Goal: Submit feedback/report problem: Submit feedback/report problem

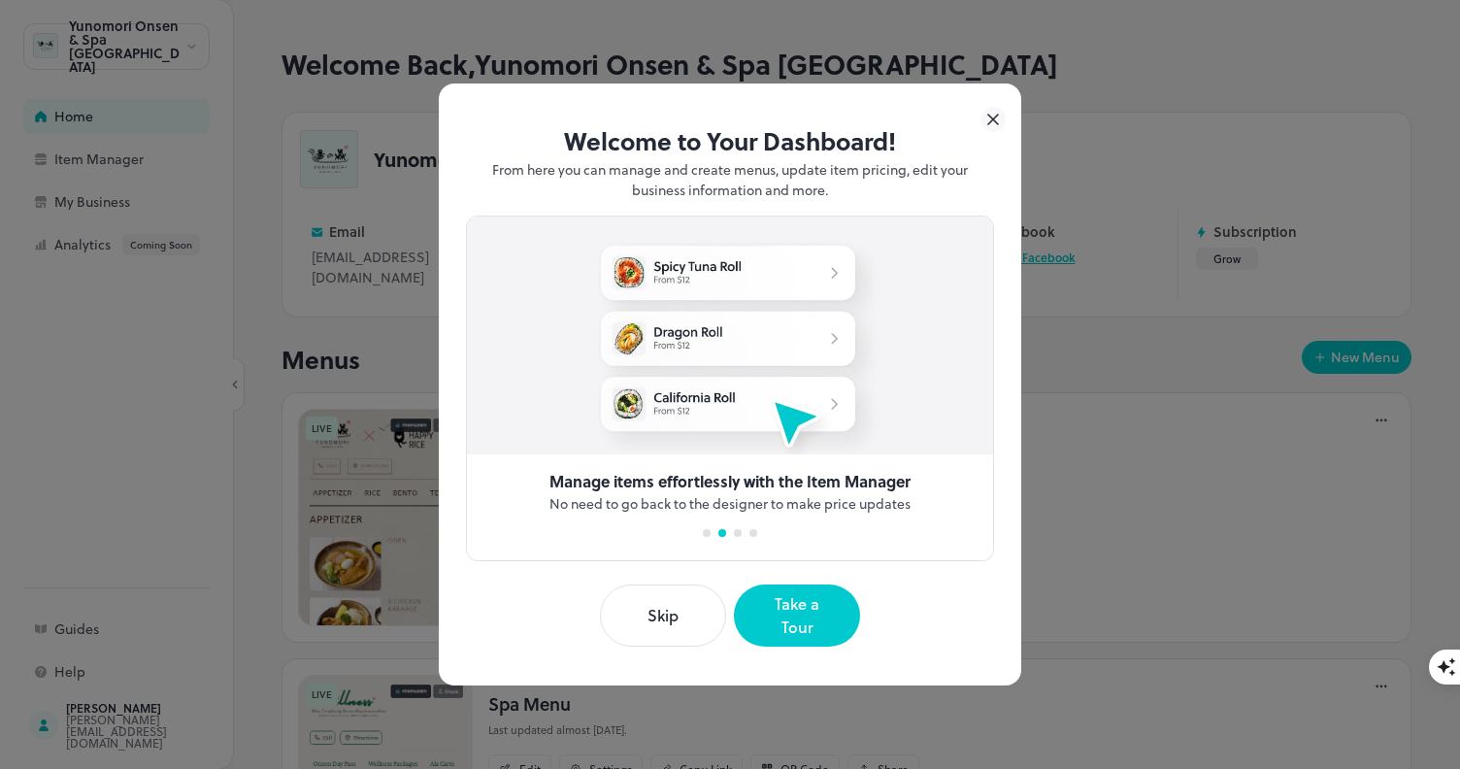
click at [683, 615] on button "Skip" at bounding box center [663, 615] width 126 height 62
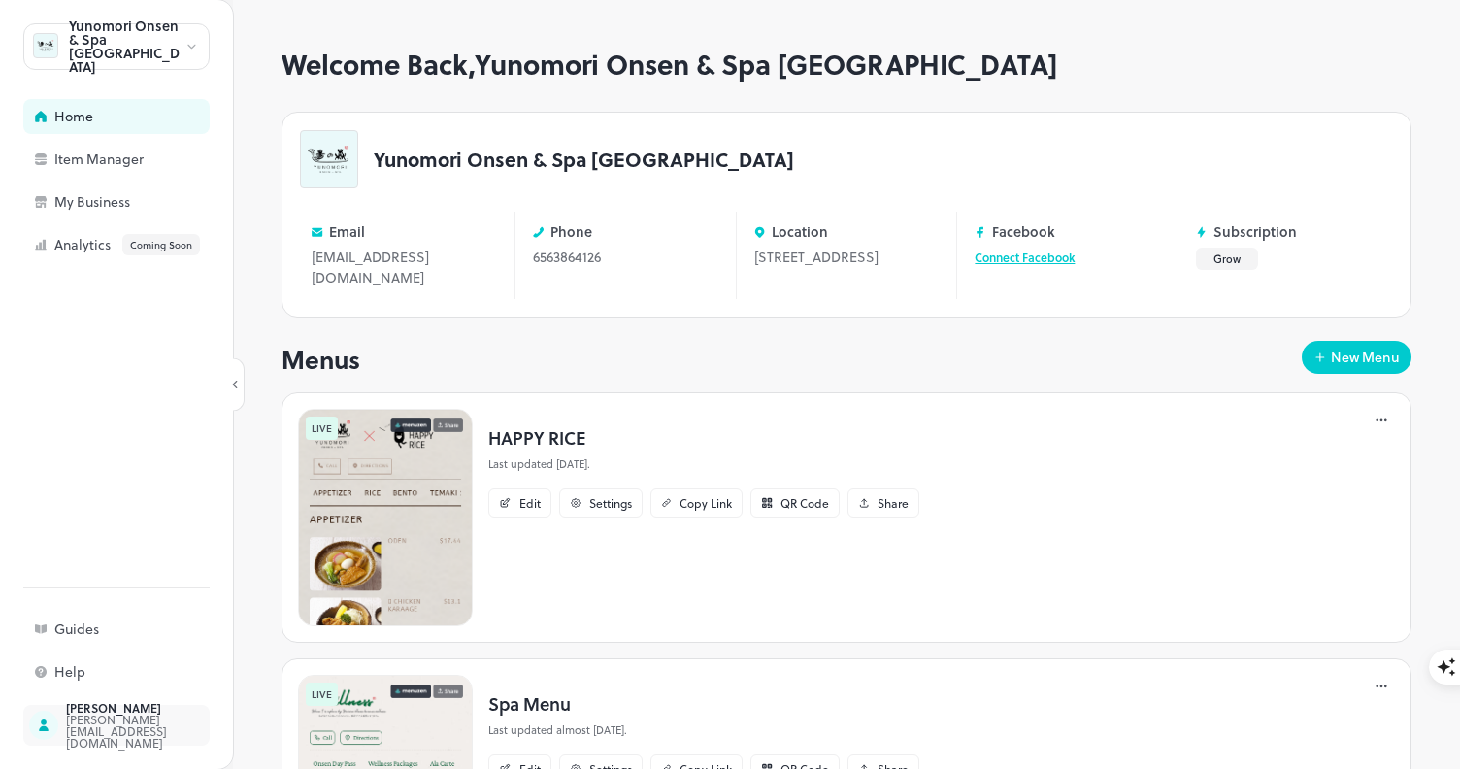
click at [109, 712] on div "Sharon Boswell" at bounding box center [157, 708] width 182 height 12
click at [115, 160] on div "Item Manager" at bounding box center [151, 159] width 194 height 14
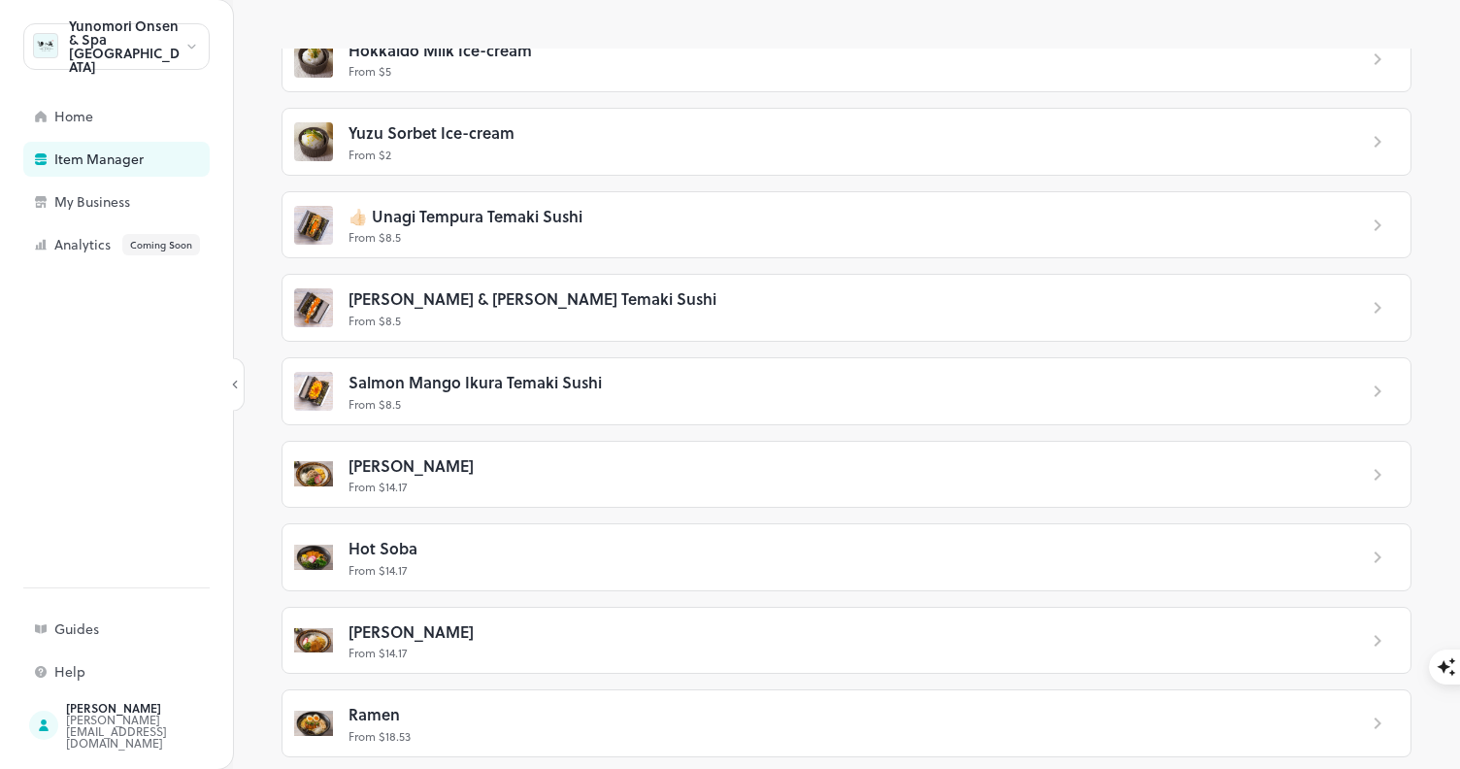
scroll to position [4235, 0]
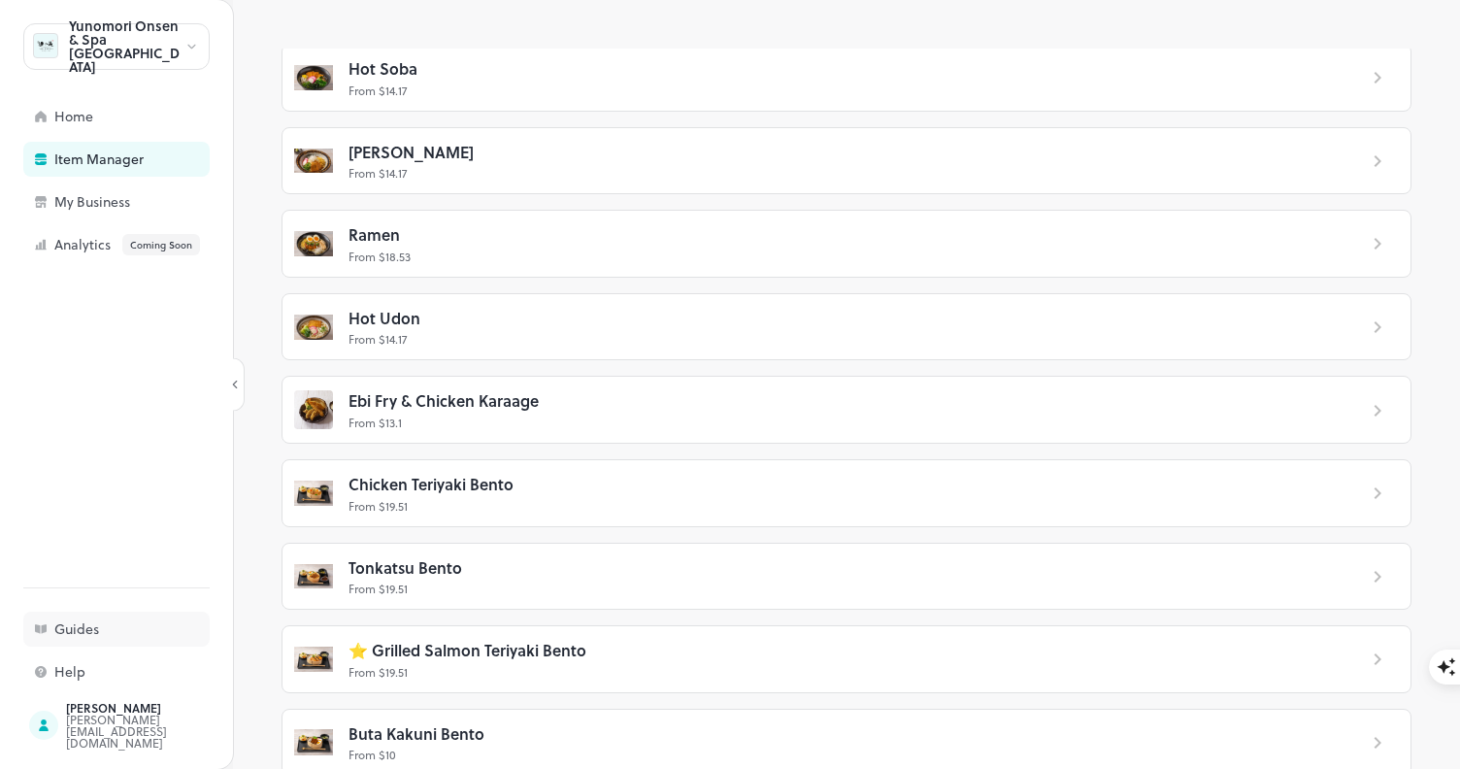
click at [120, 631] on div "Guides" at bounding box center [151, 629] width 194 height 14
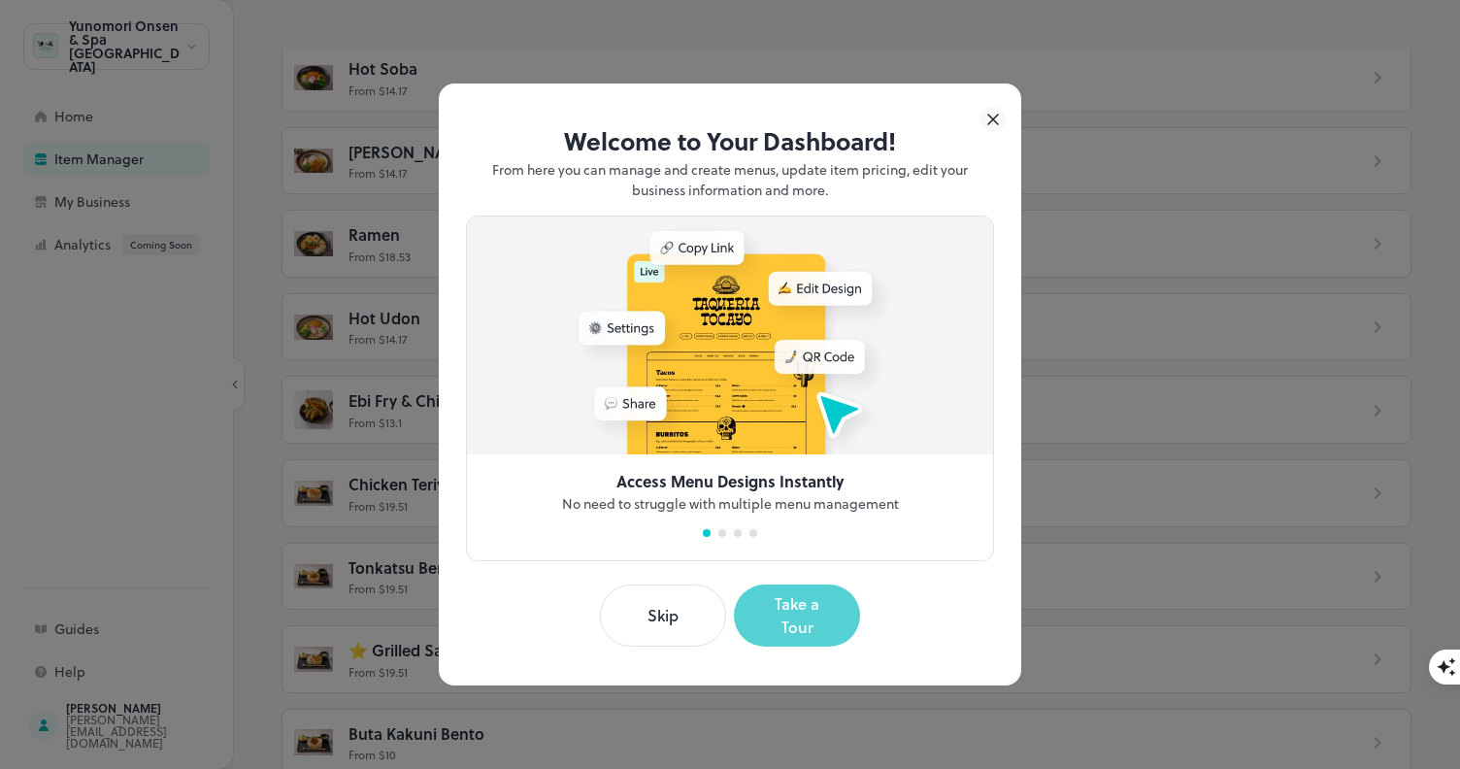
click at [803, 618] on button "Take a Tour" at bounding box center [797, 615] width 126 height 62
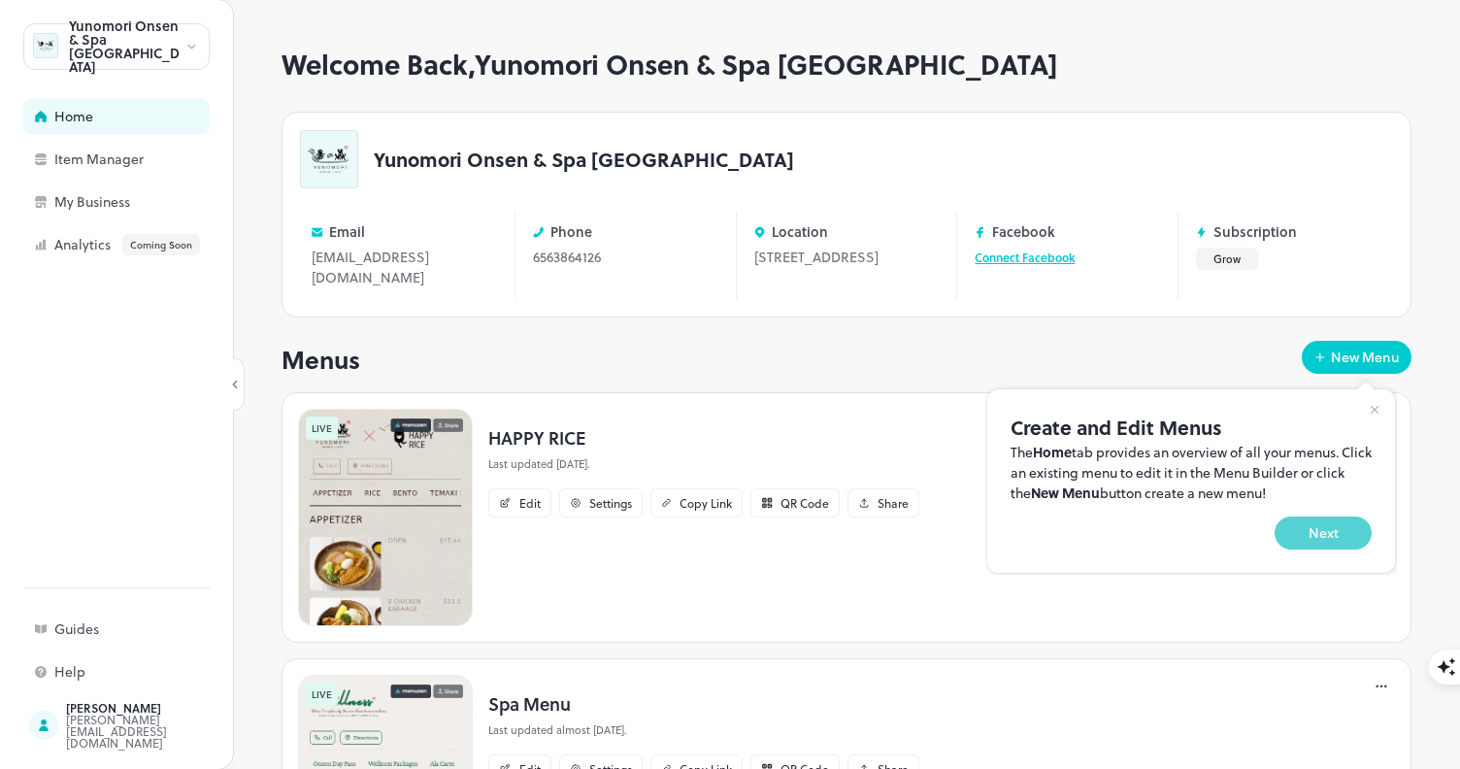
click at [1328, 530] on button "Next" at bounding box center [1322, 532] width 97 height 33
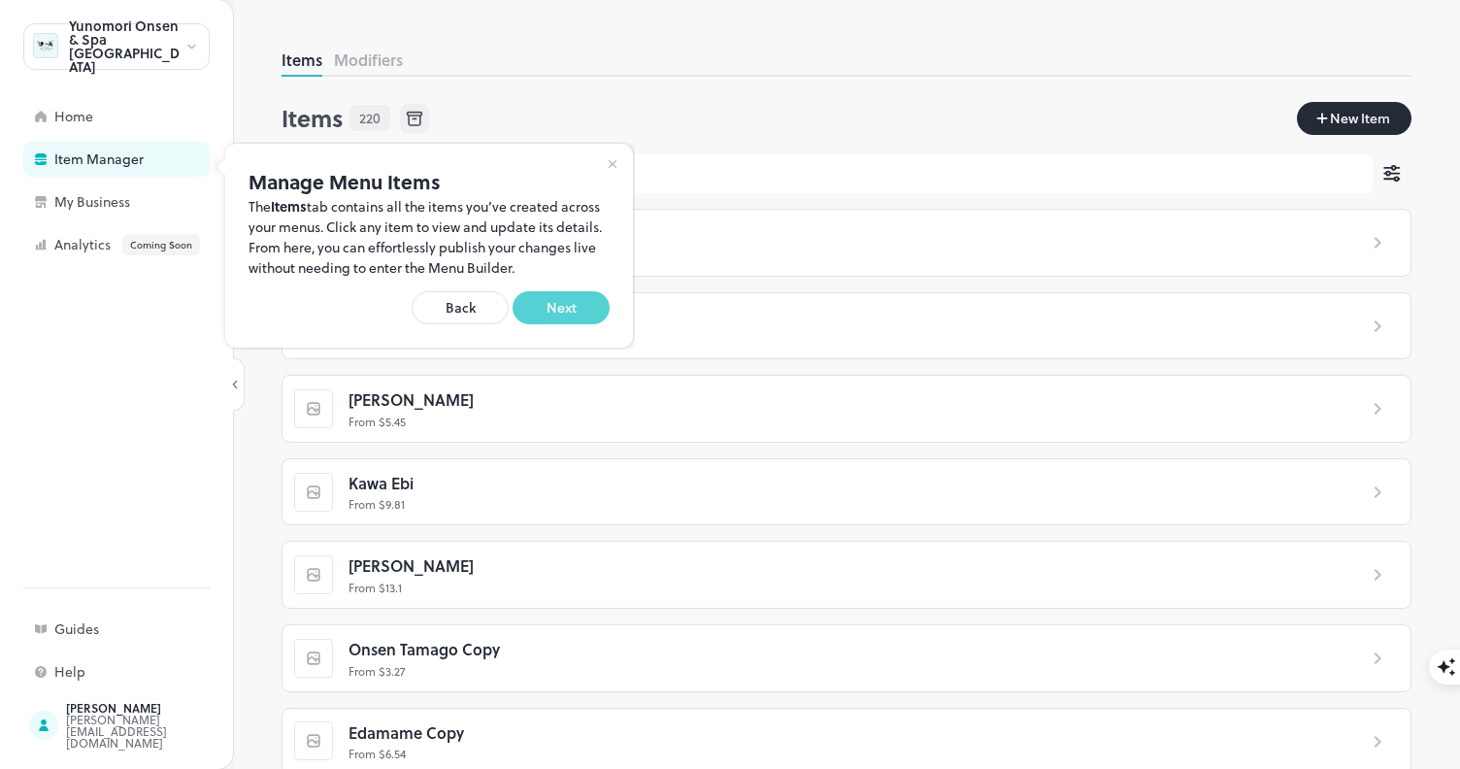
click at [578, 304] on button "Next" at bounding box center [560, 307] width 97 height 33
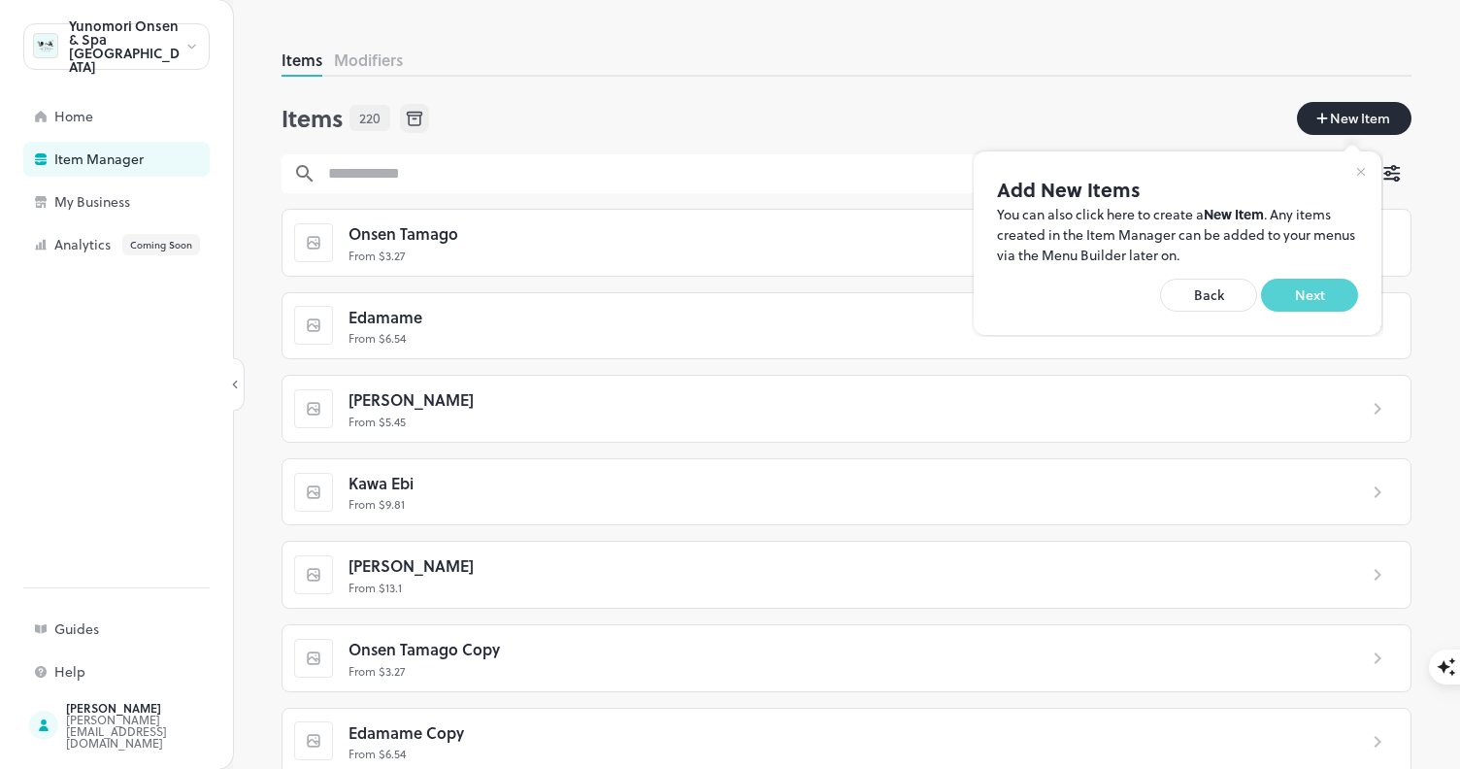
click at [1310, 298] on button "Next" at bounding box center [1309, 295] width 97 height 33
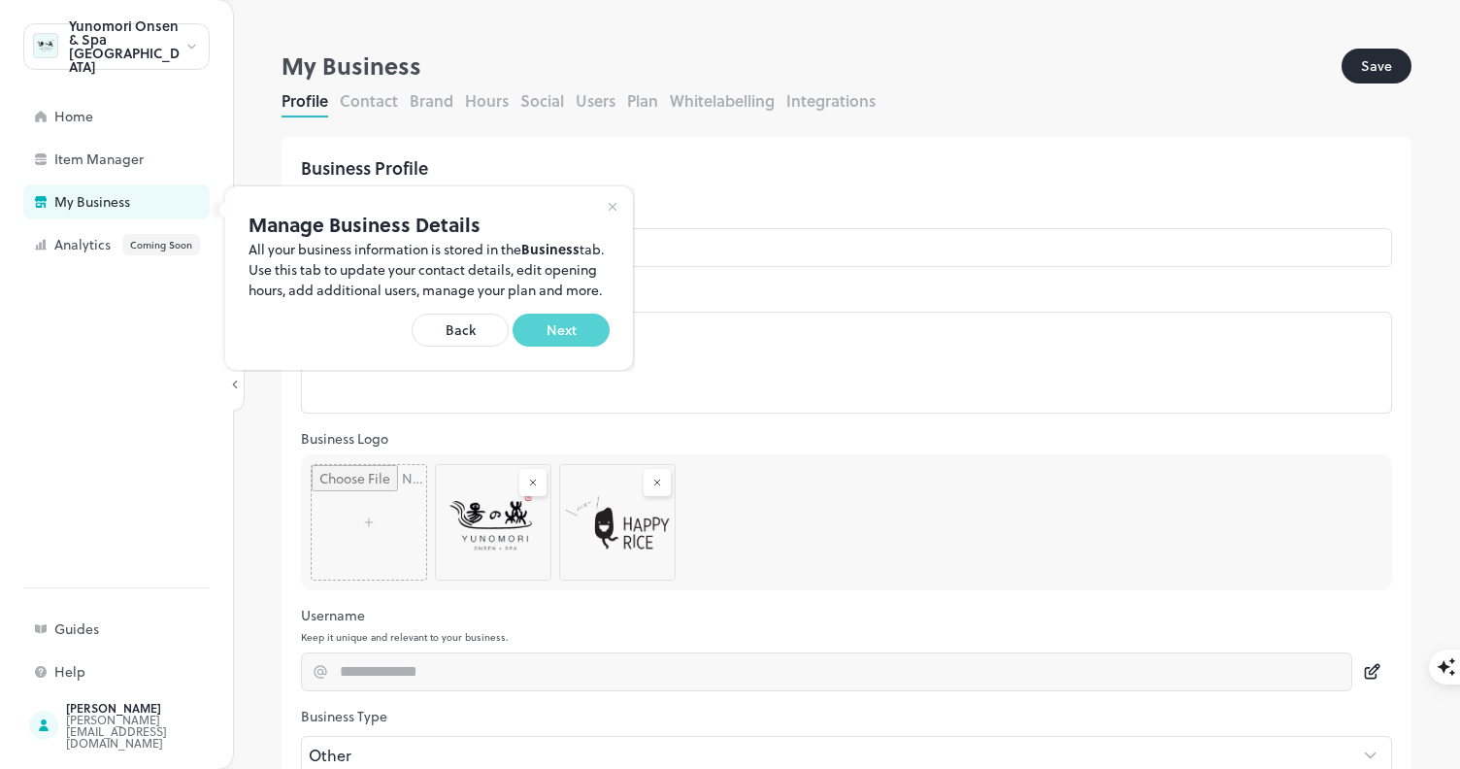
click at [572, 346] on button "Next" at bounding box center [560, 329] width 97 height 33
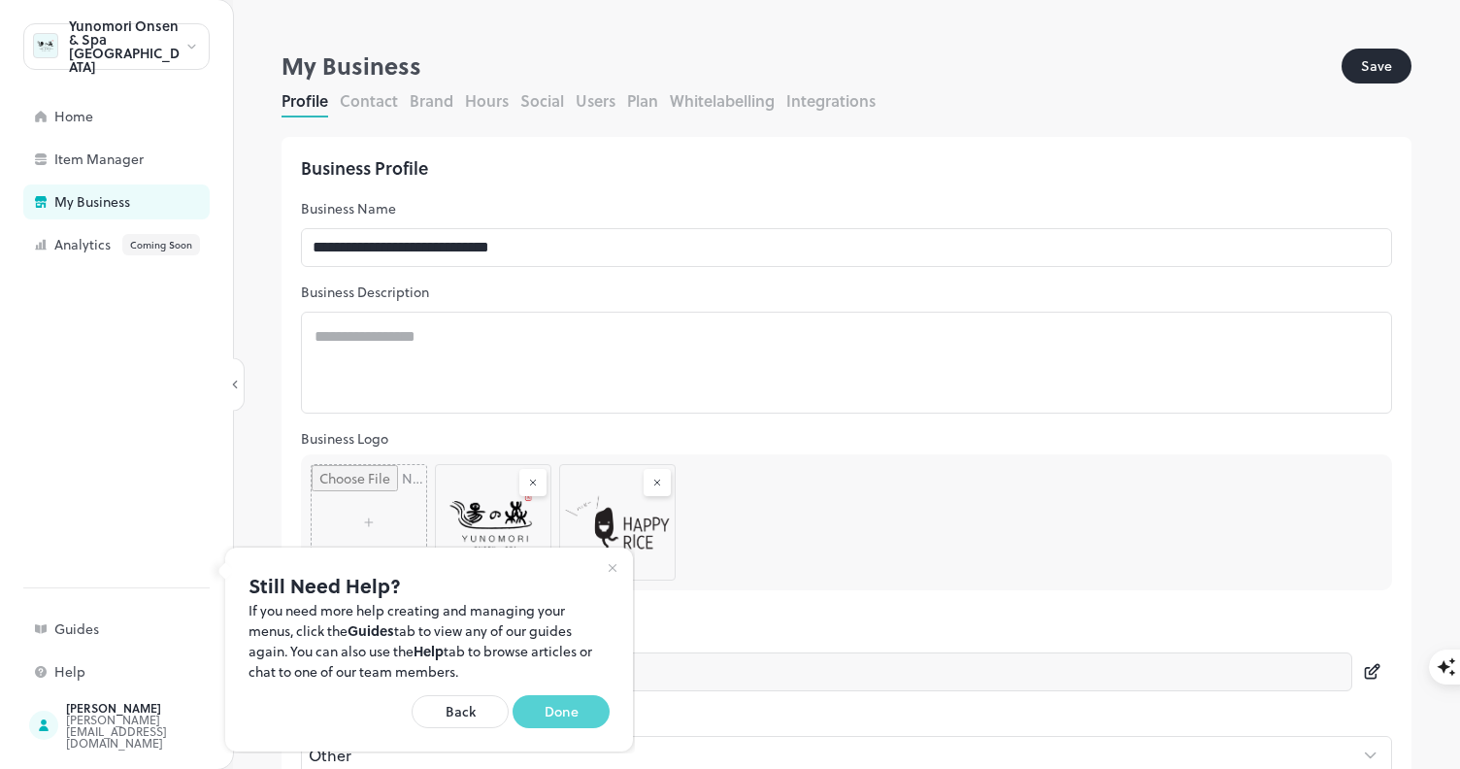
click at [569, 715] on button "Done" at bounding box center [560, 711] width 97 height 33
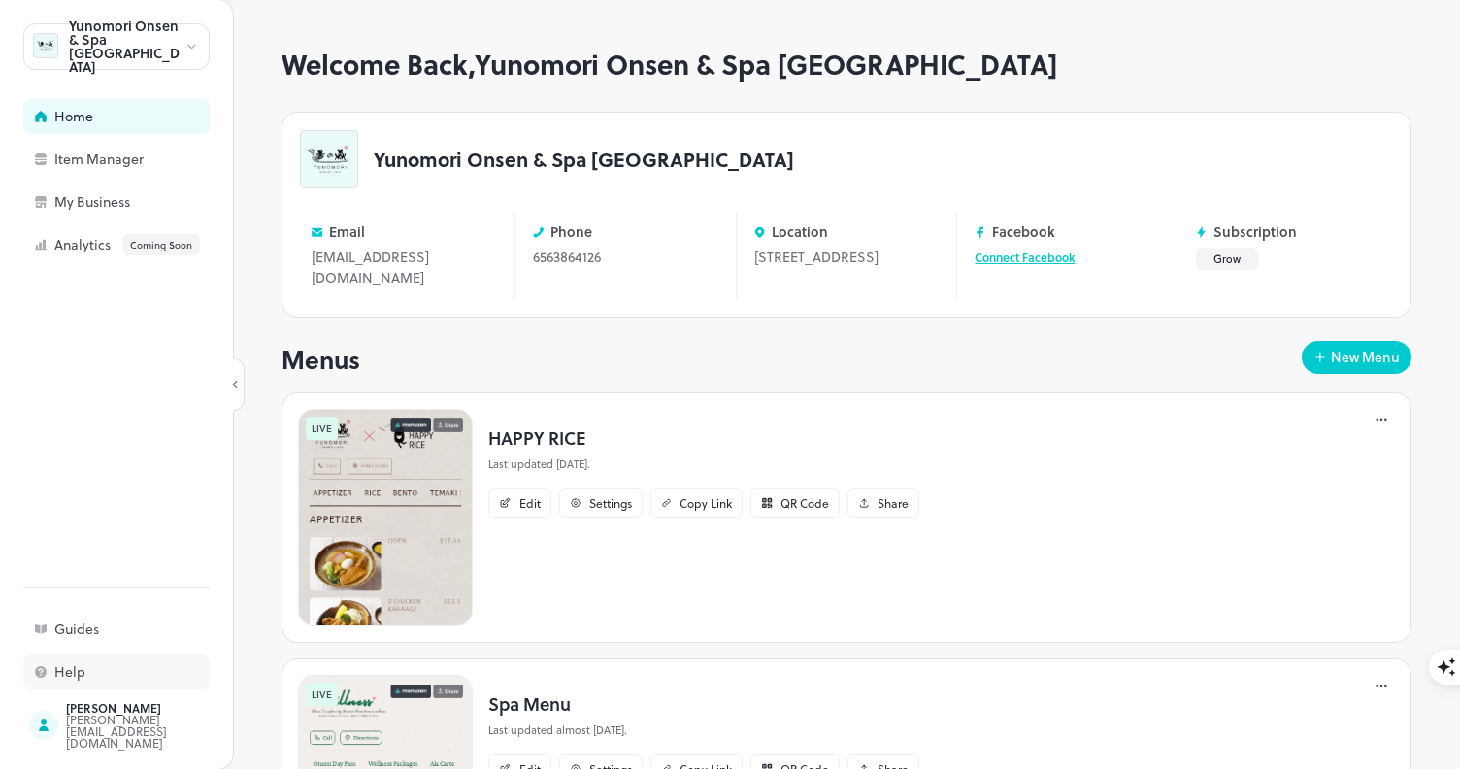
click at [79, 677] on div "Help" at bounding box center [151, 672] width 194 height 14
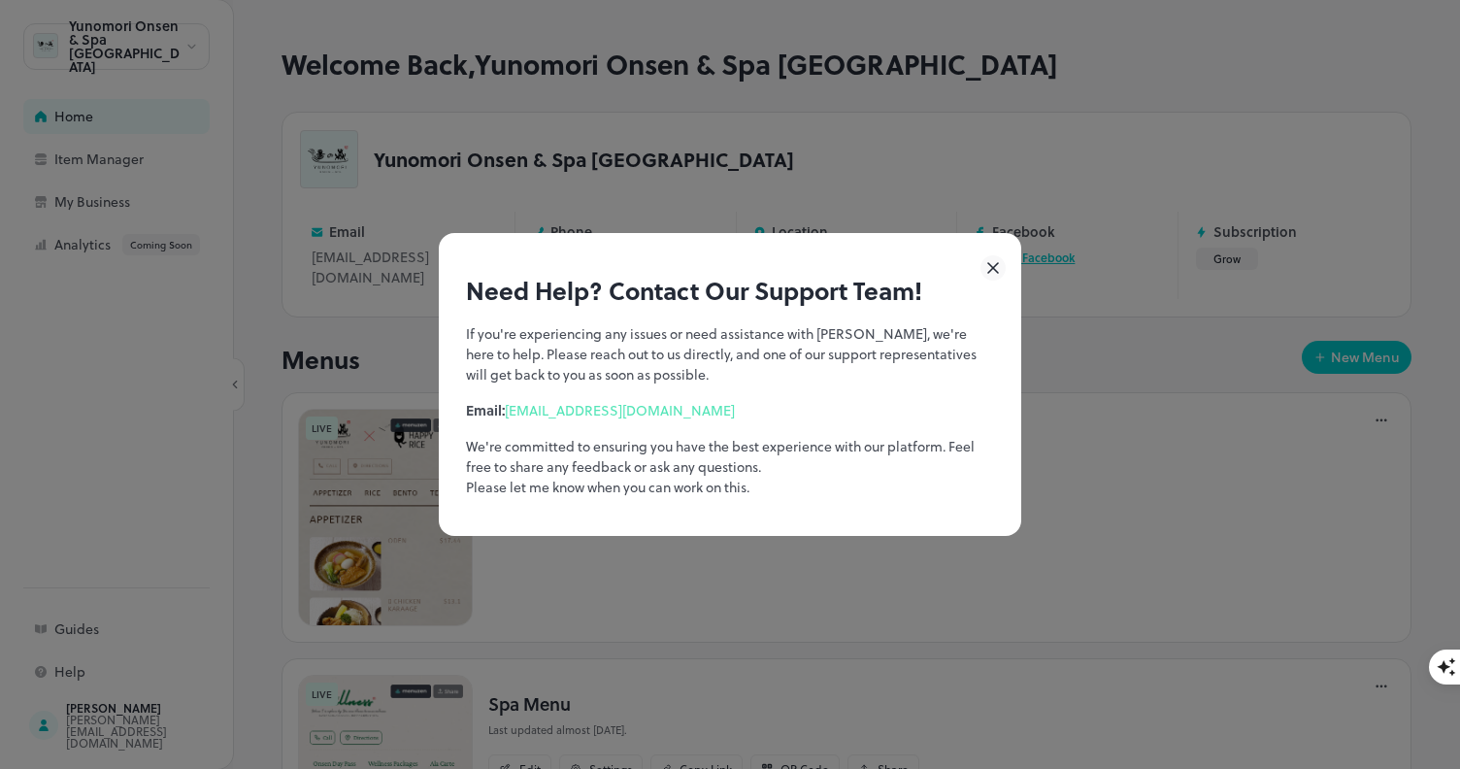
click at [649, 415] on link "support@menuzen.com" at bounding box center [620, 410] width 230 height 20
click at [996, 269] on icon at bounding box center [992, 267] width 25 height 25
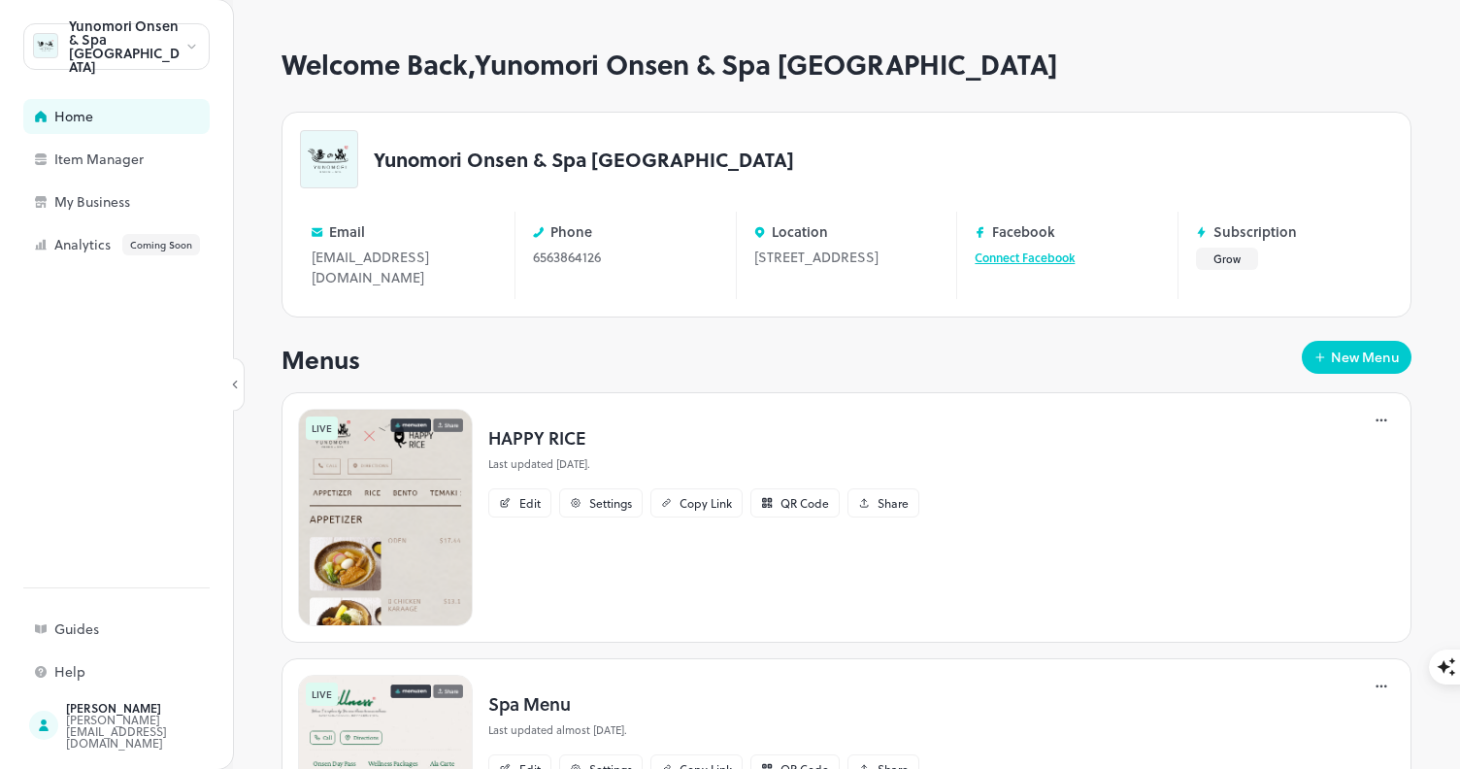
click at [240, 385] on icon at bounding box center [235, 384] width 14 height 14
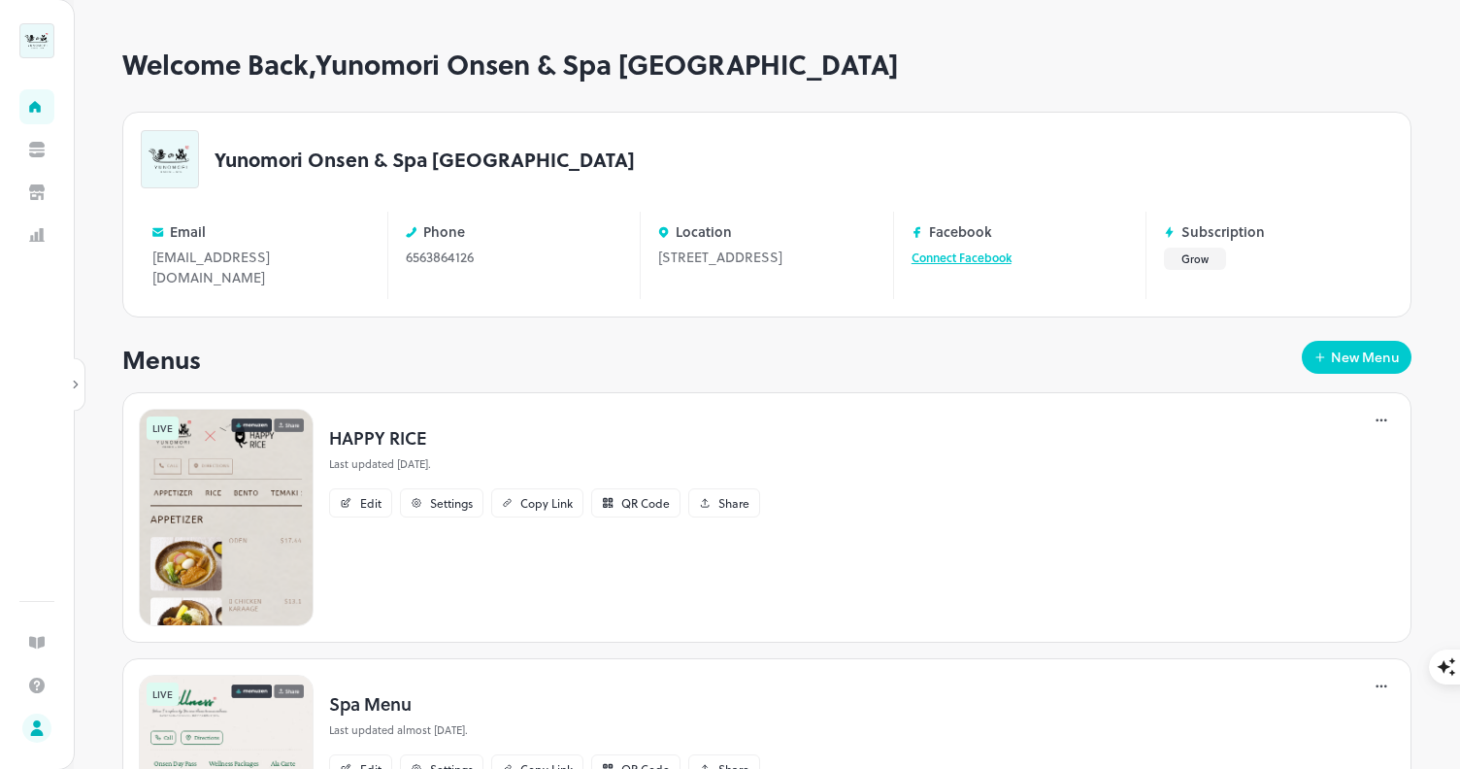
click at [75, 381] on icon at bounding box center [76, 384] width 4 height 7
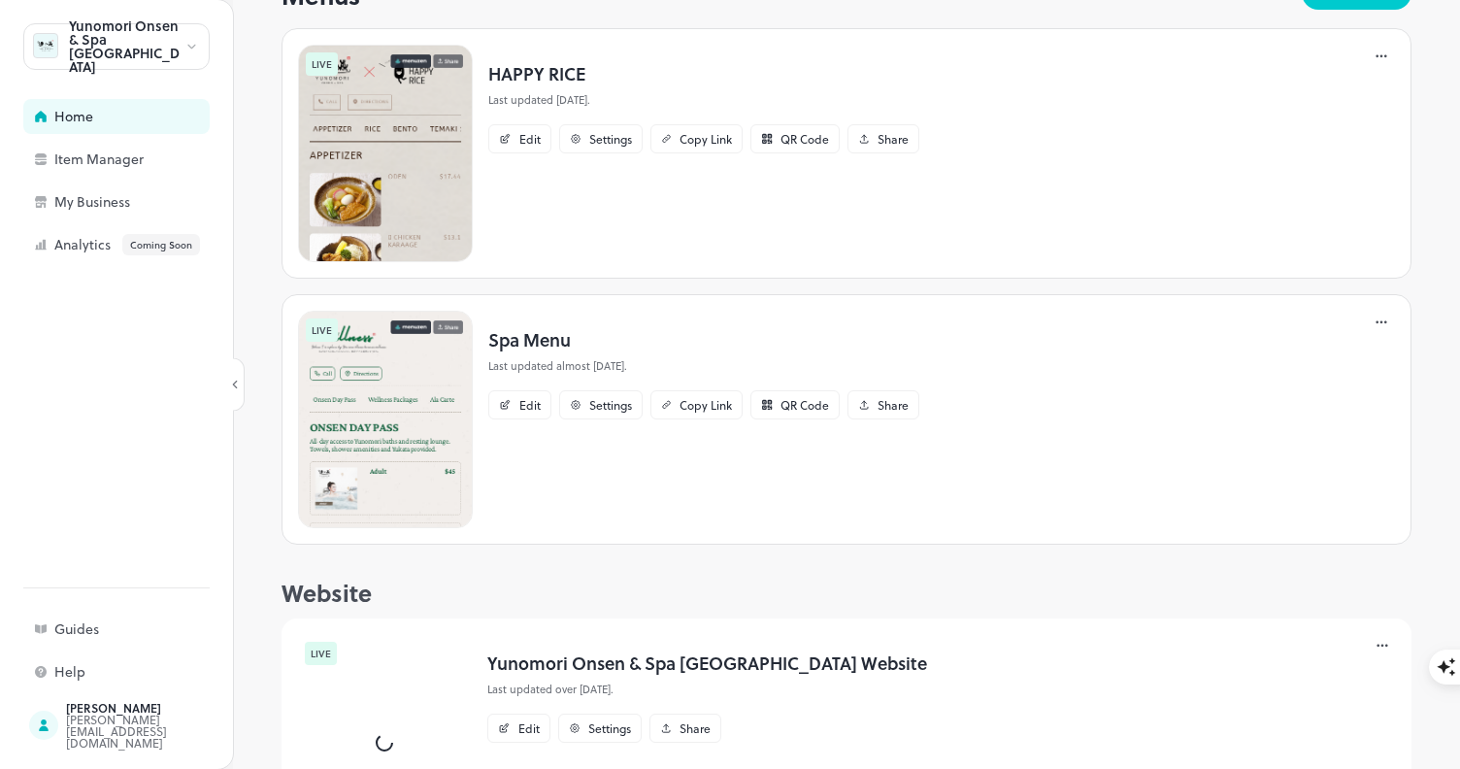
scroll to position [477, 0]
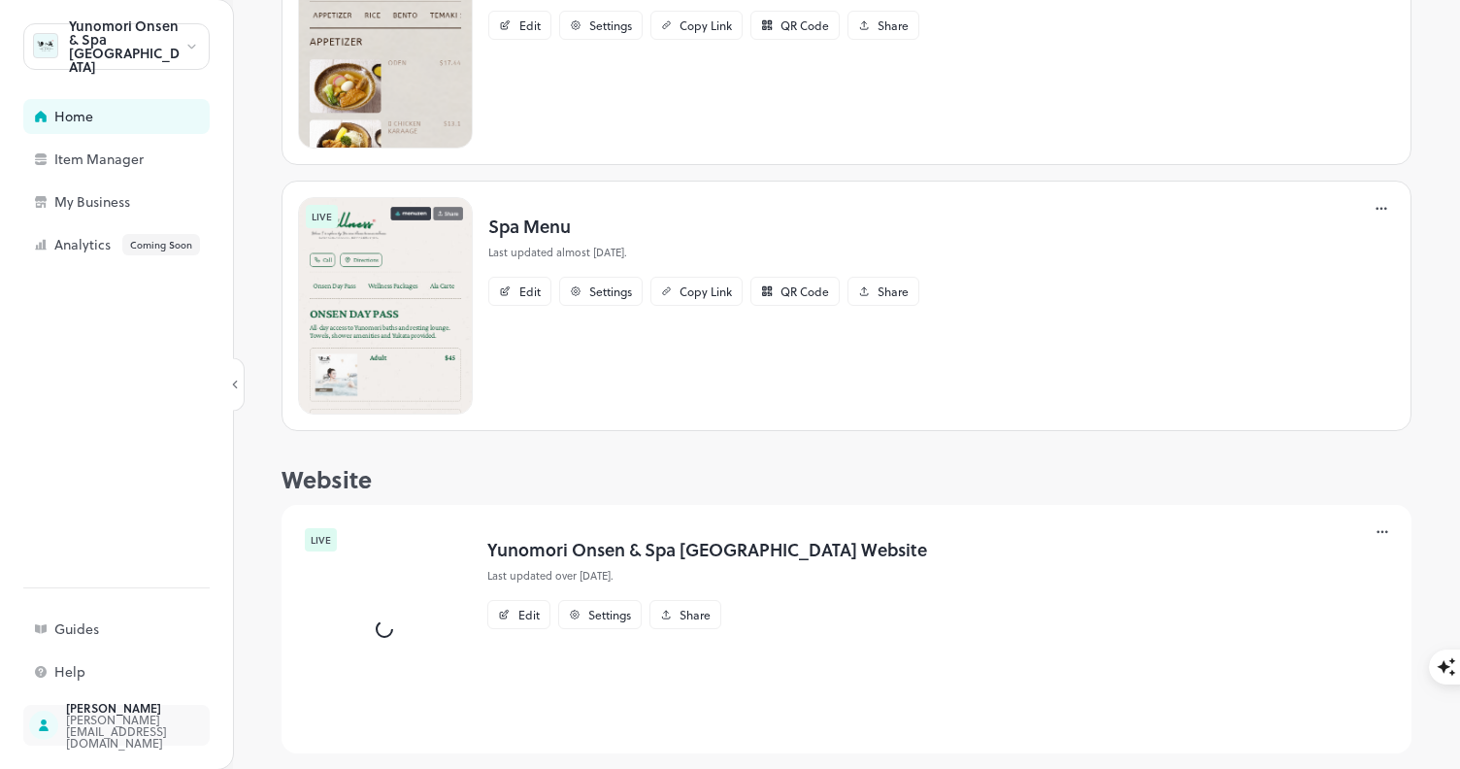
click at [139, 721] on div "sharon@yunomorionsen.com.sg" at bounding box center [157, 730] width 182 height 35
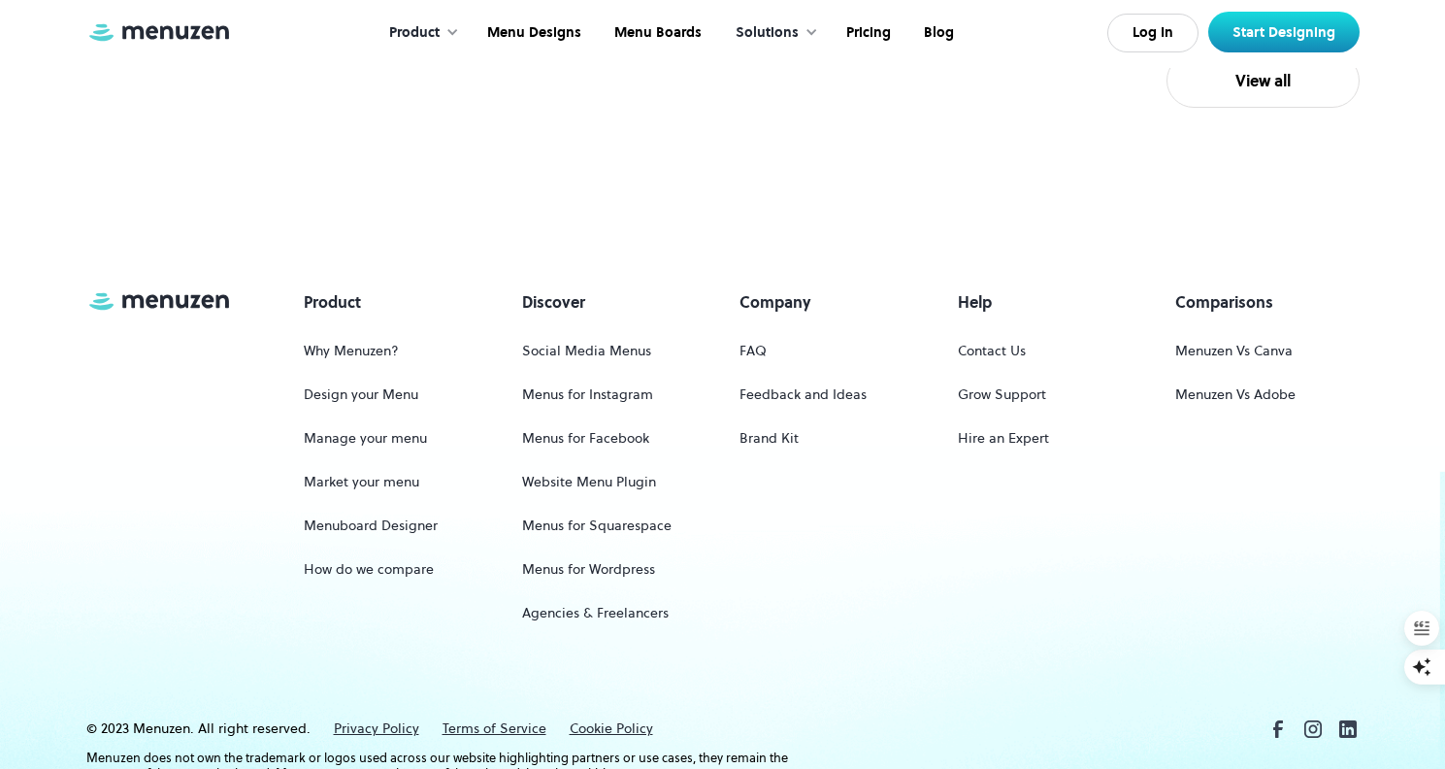
scroll to position [10897, 0]
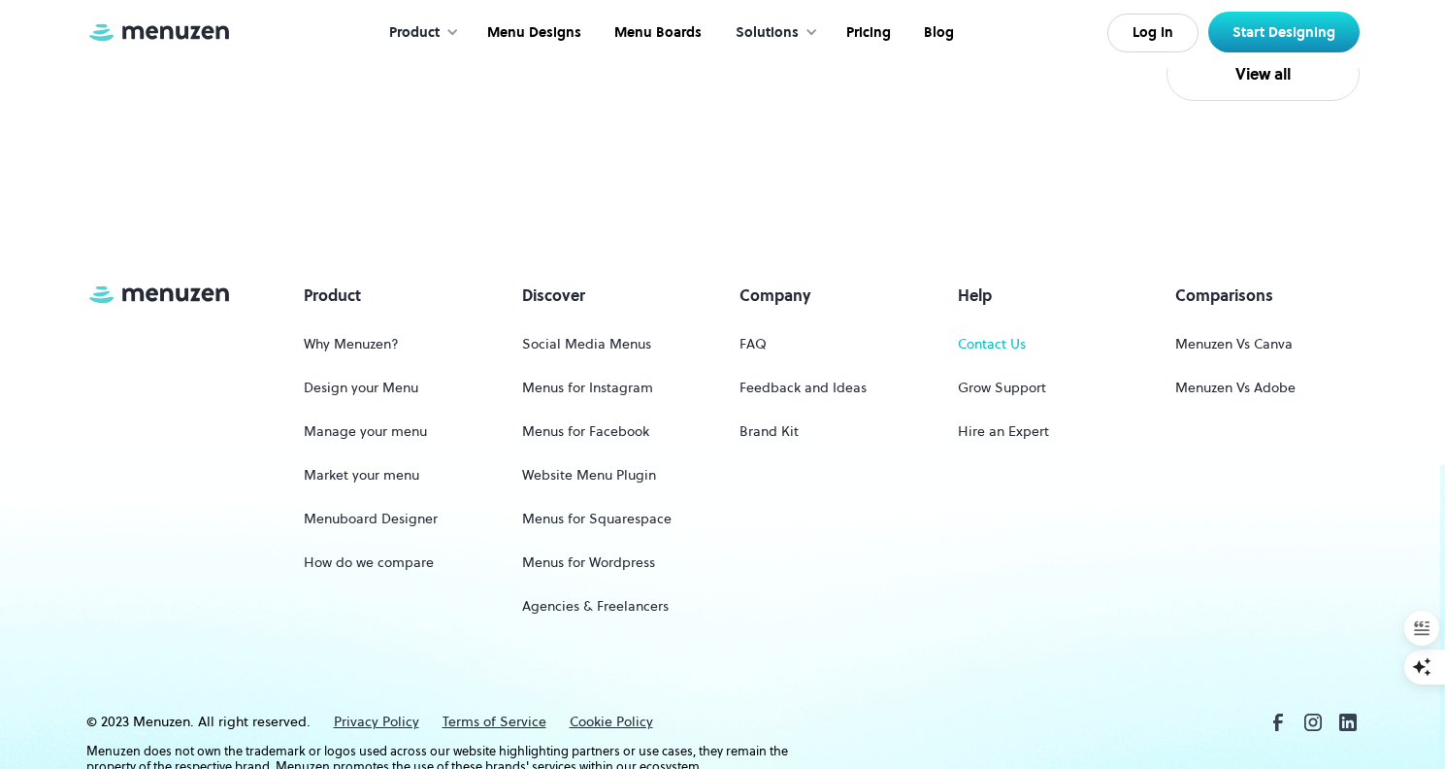
click at [997, 326] on link "Contact Us" at bounding box center [992, 344] width 68 height 36
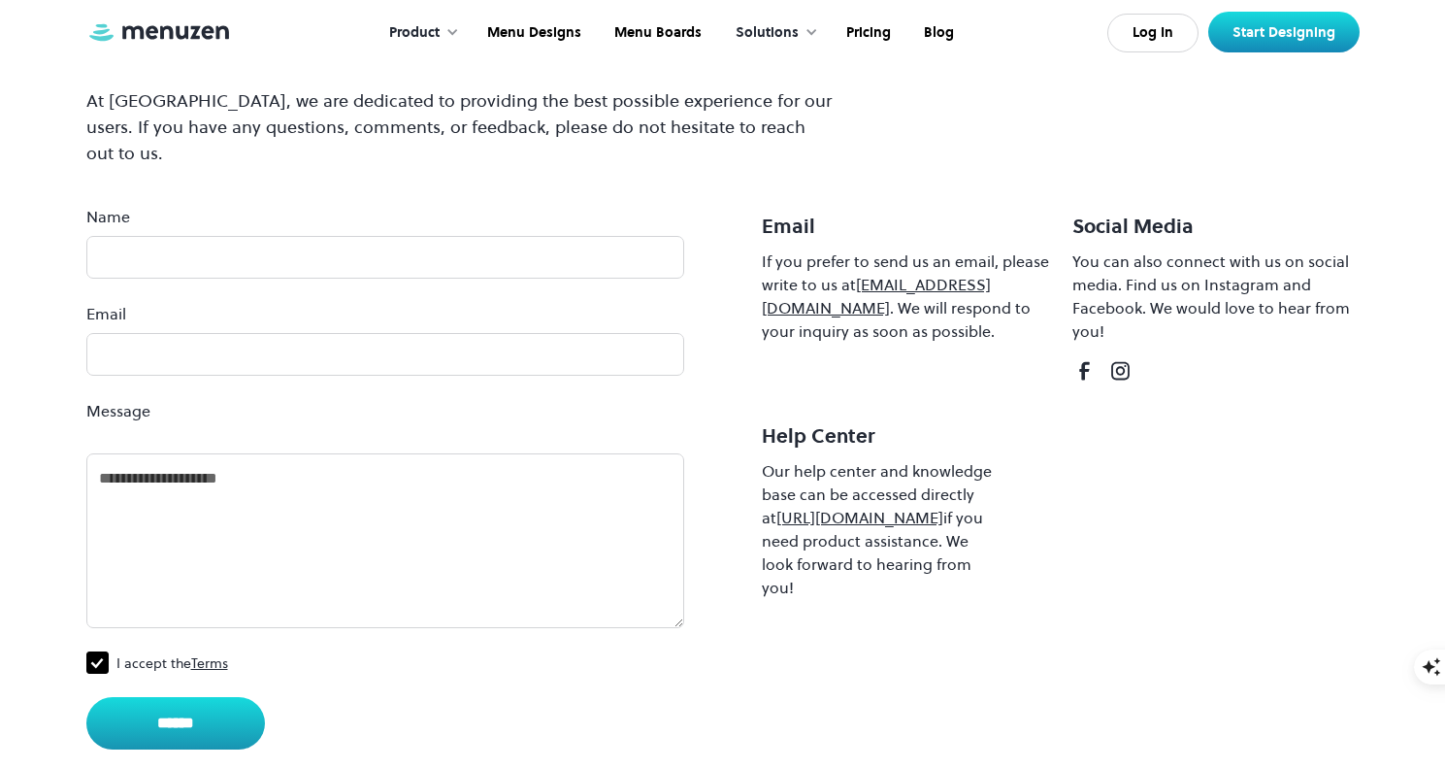
scroll to position [199, 0]
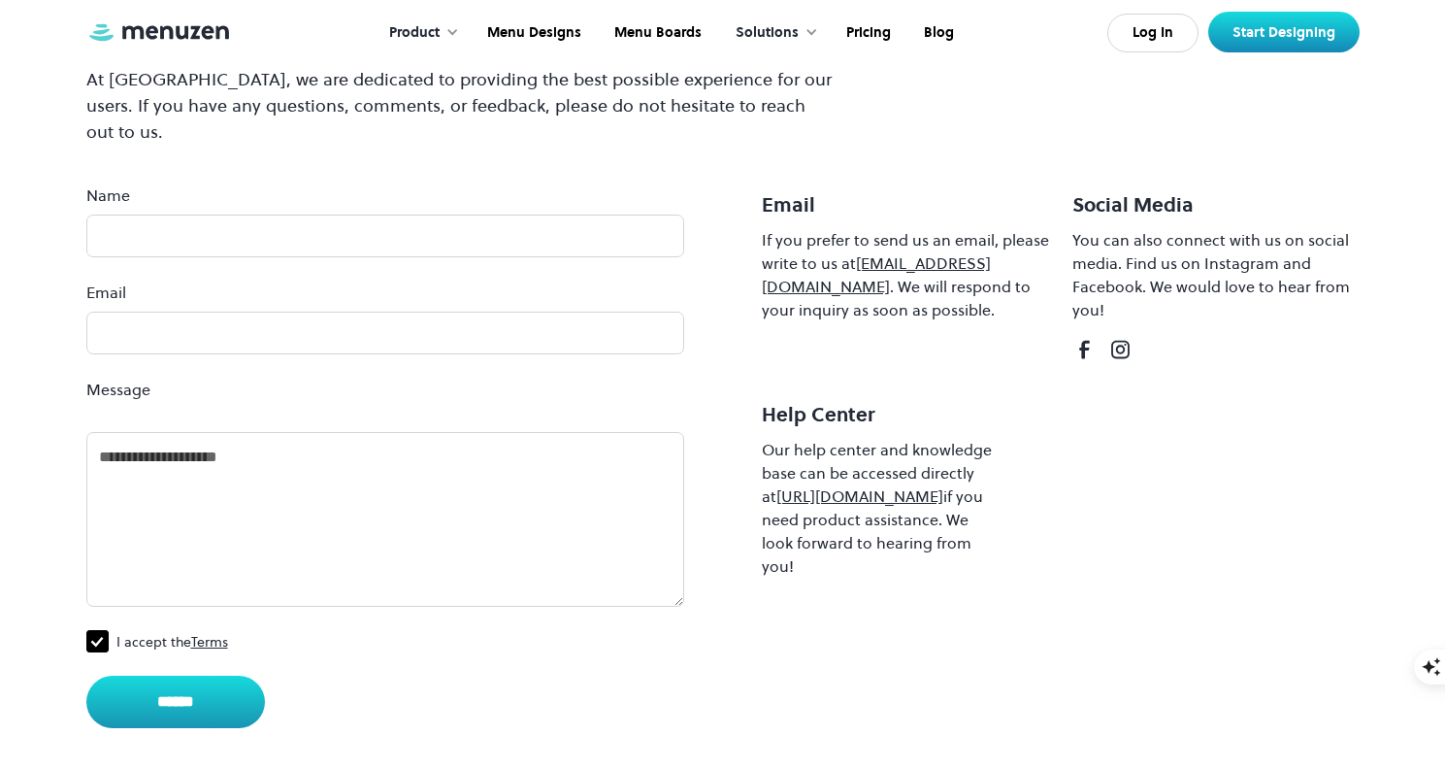
click at [896, 485] on link "https://help.menuzen.com" at bounding box center [859, 495] width 167 height 21
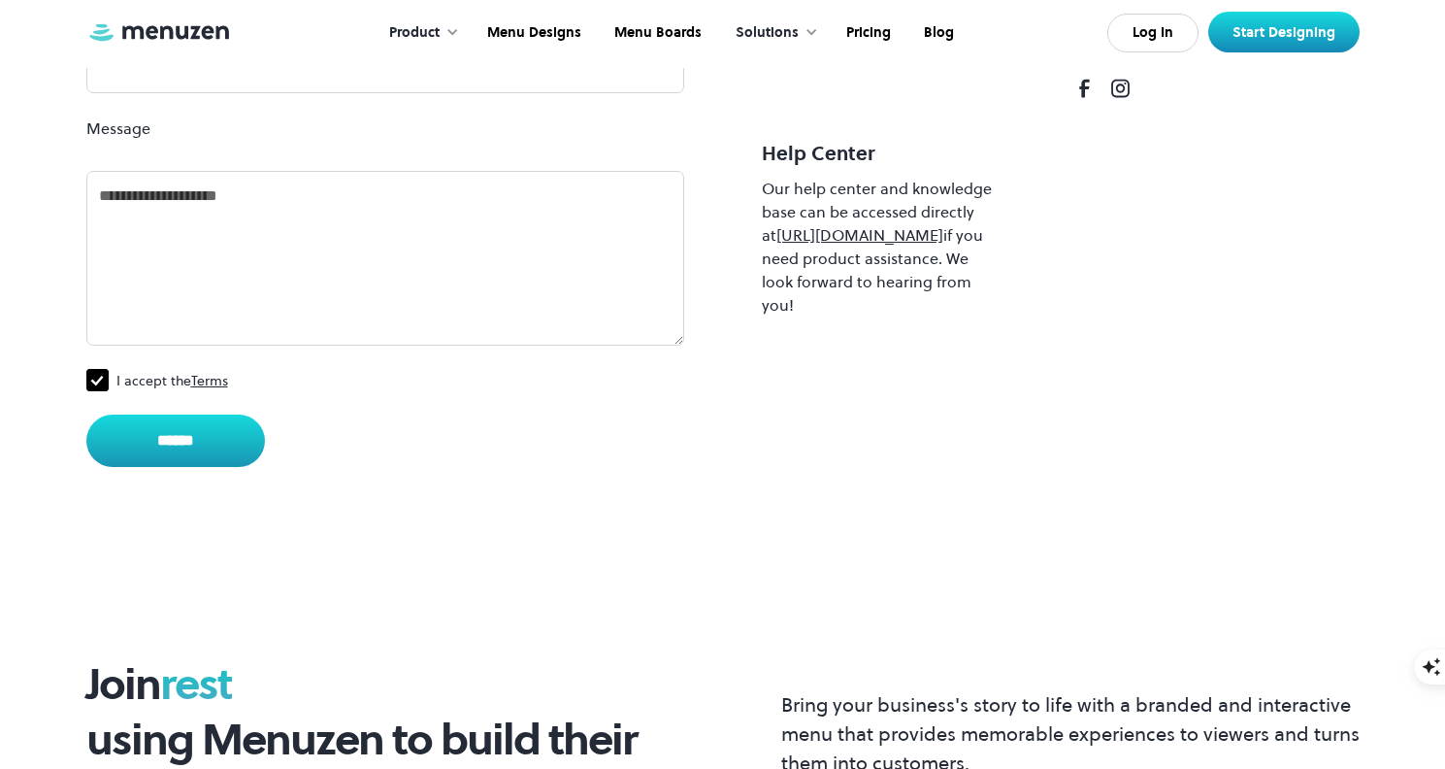
scroll to position [133, 0]
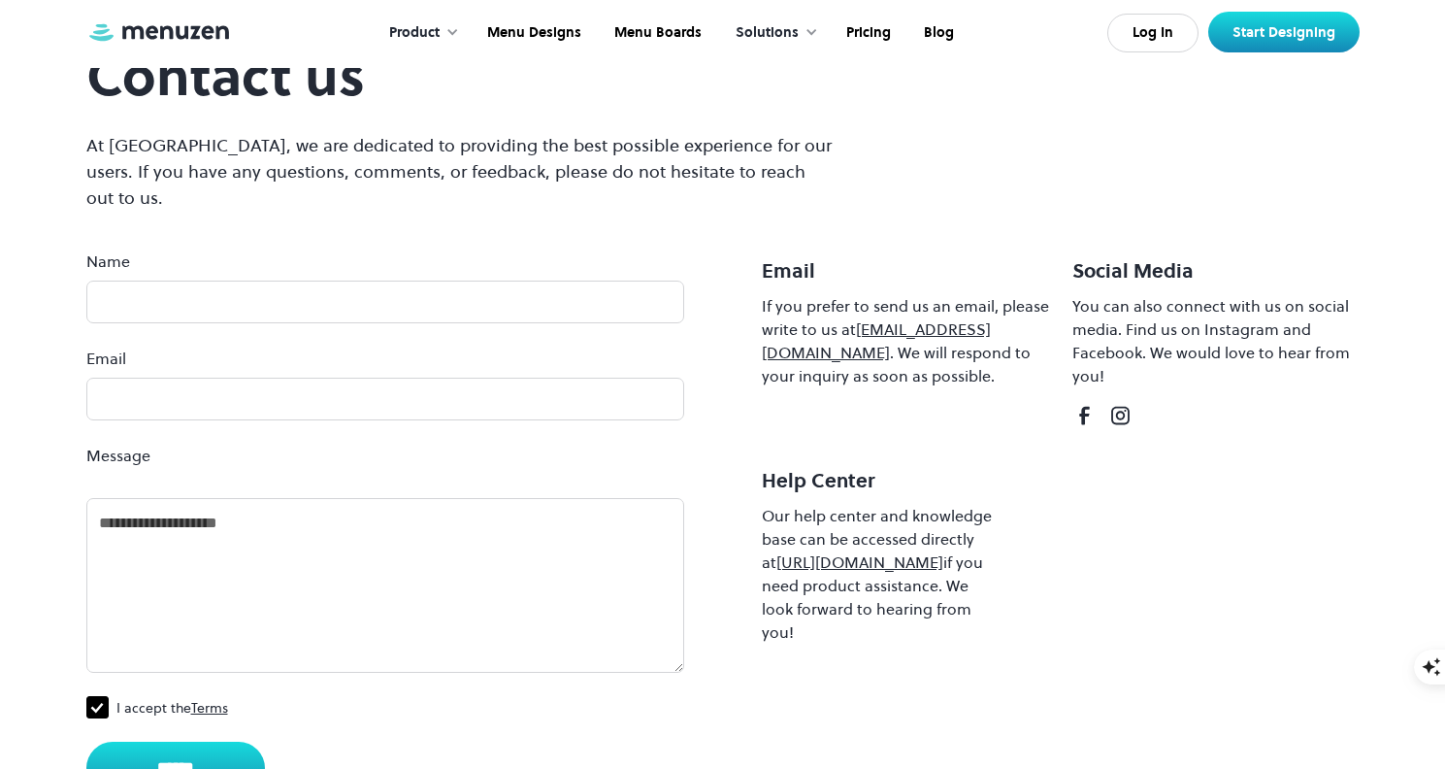
click at [945, 318] on link "info@menuzen.com" at bounding box center [876, 340] width 229 height 45
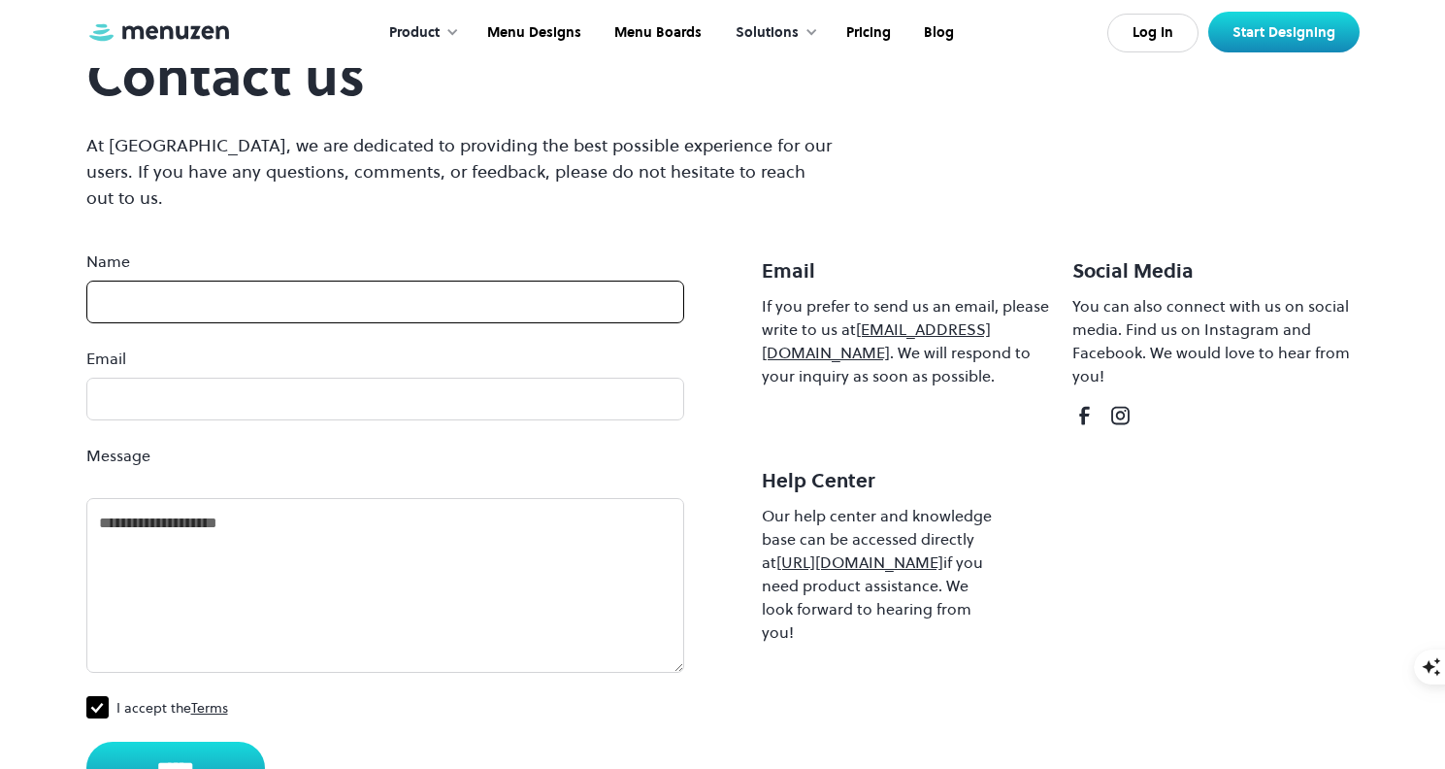
click at [476, 280] on input "Name" at bounding box center [385, 301] width 598 height 43
type input "*"
type input "**********"
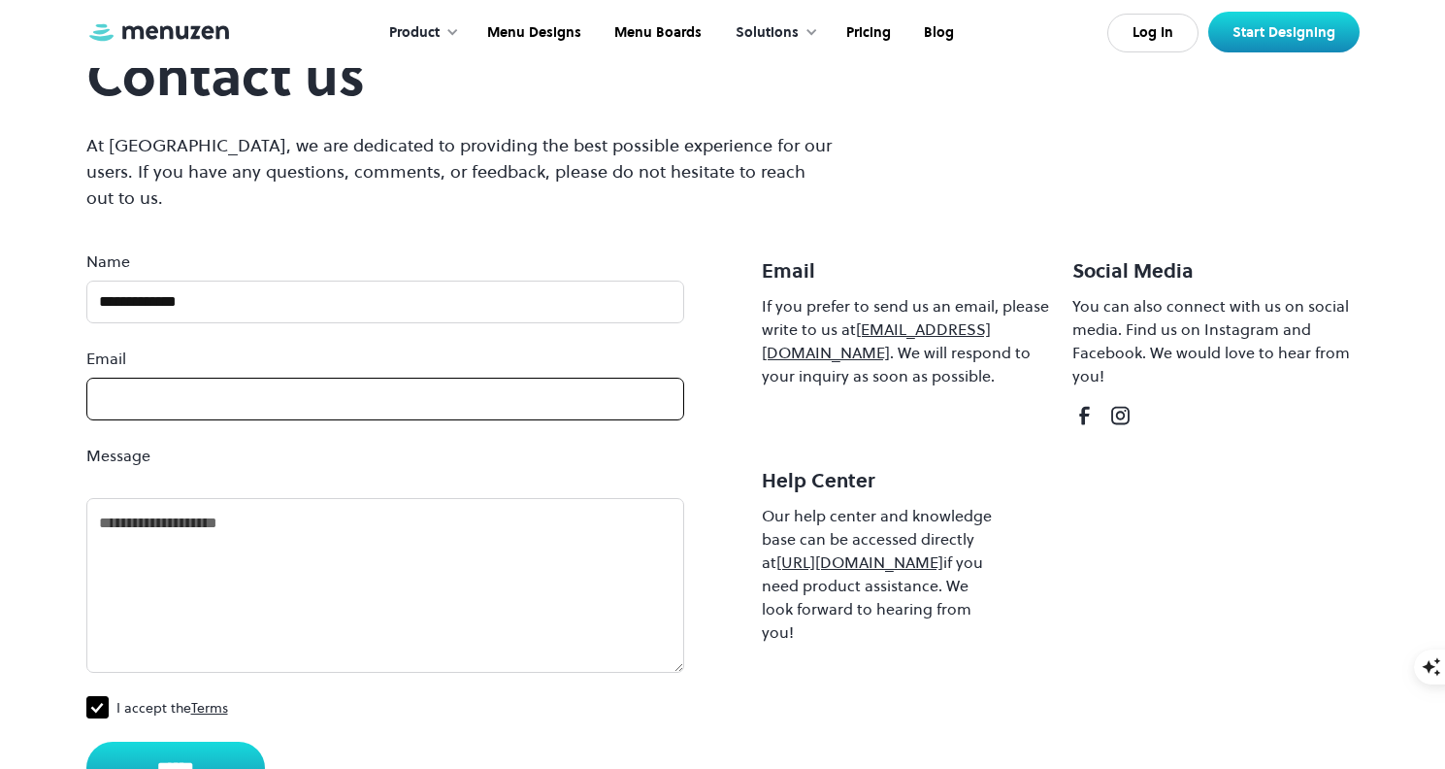
click at [261, 380] on input "Email" at bounding box center [385, 398] width 598 height 43
click at [203, 383] on input "Email" at bounding box center [385, 398] width 598 height 43
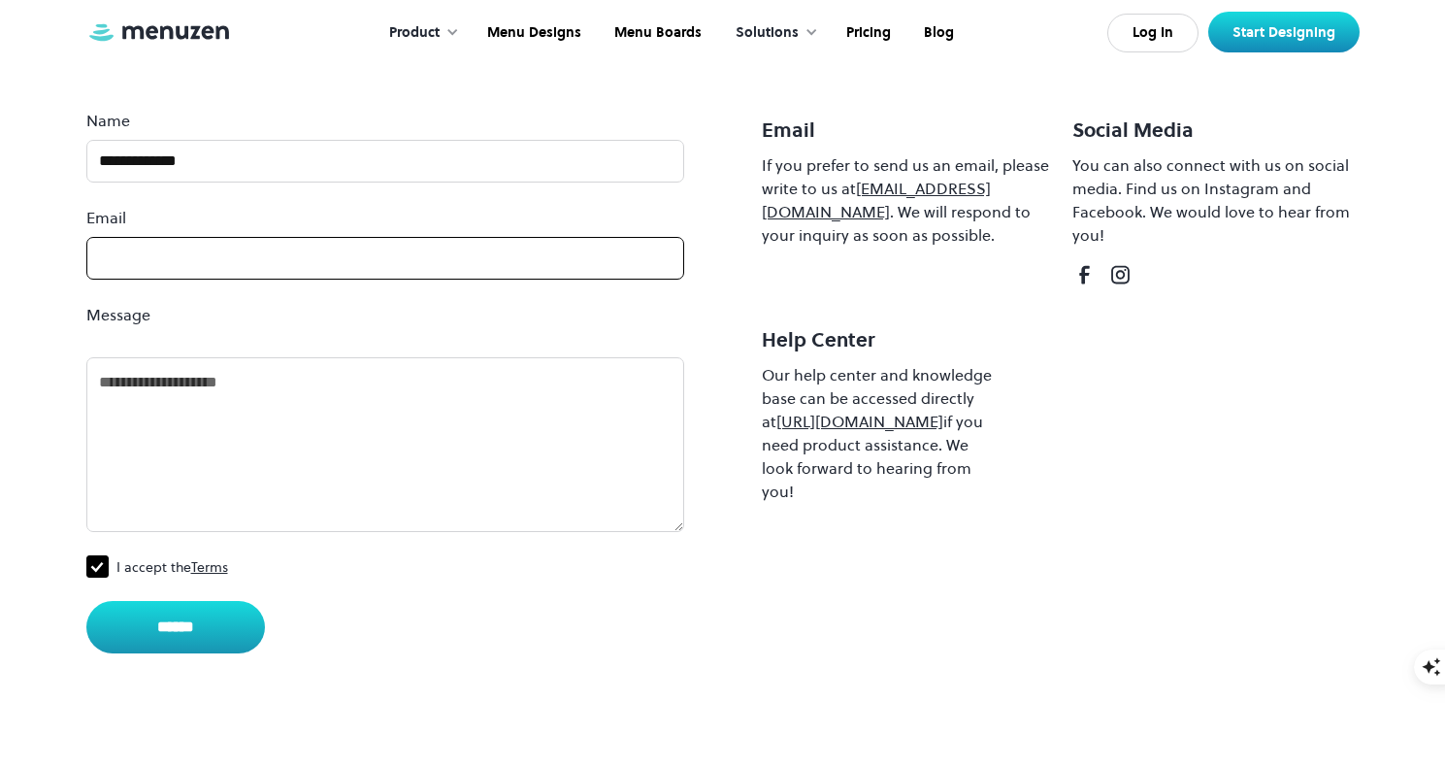
scroll to position [272, 0]
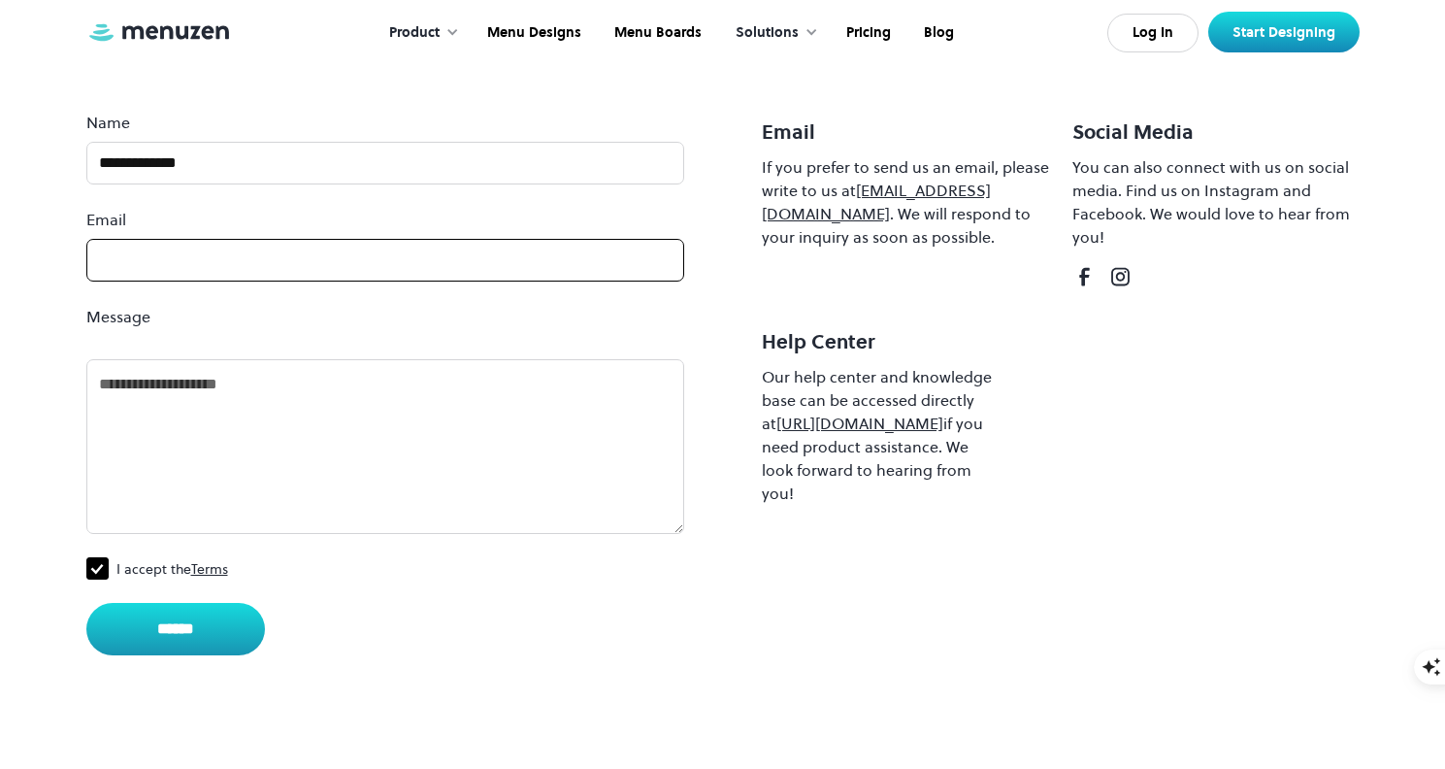
click at [602, 241] on input "Email" at bounding box center [385, 260] width 598 height 43
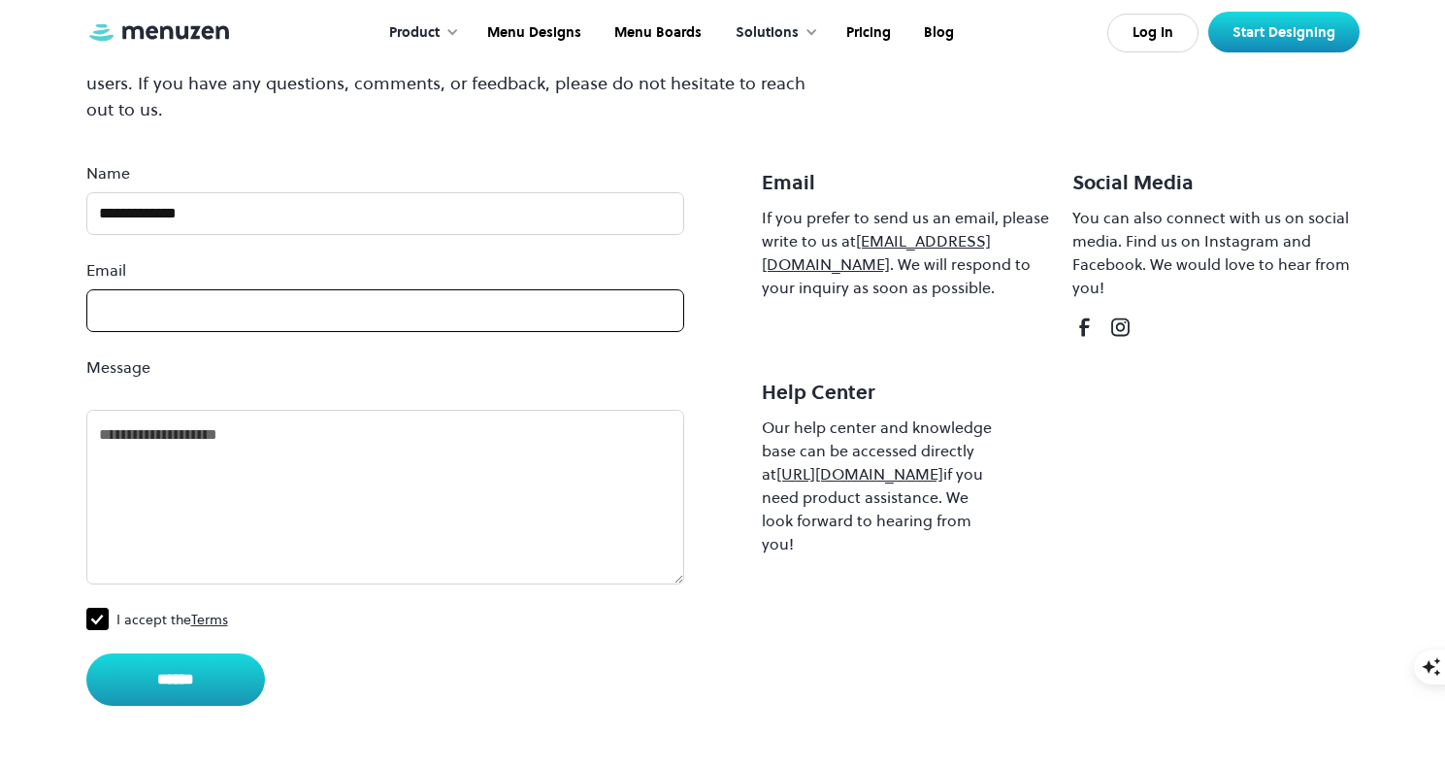
scroll to position [217, 0]
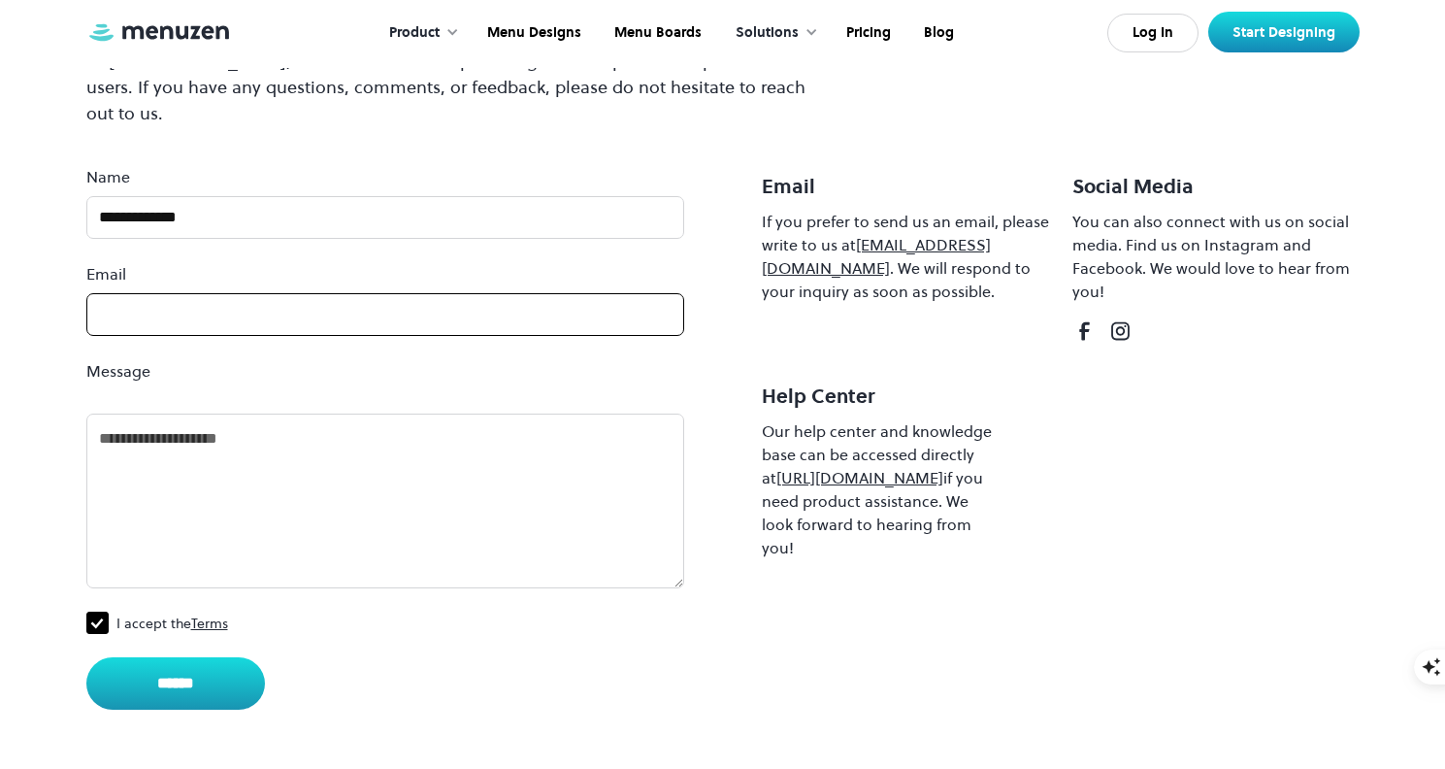
click at [503, 293] on input "Email" at bounding box center [385, 314] width 598 height 43
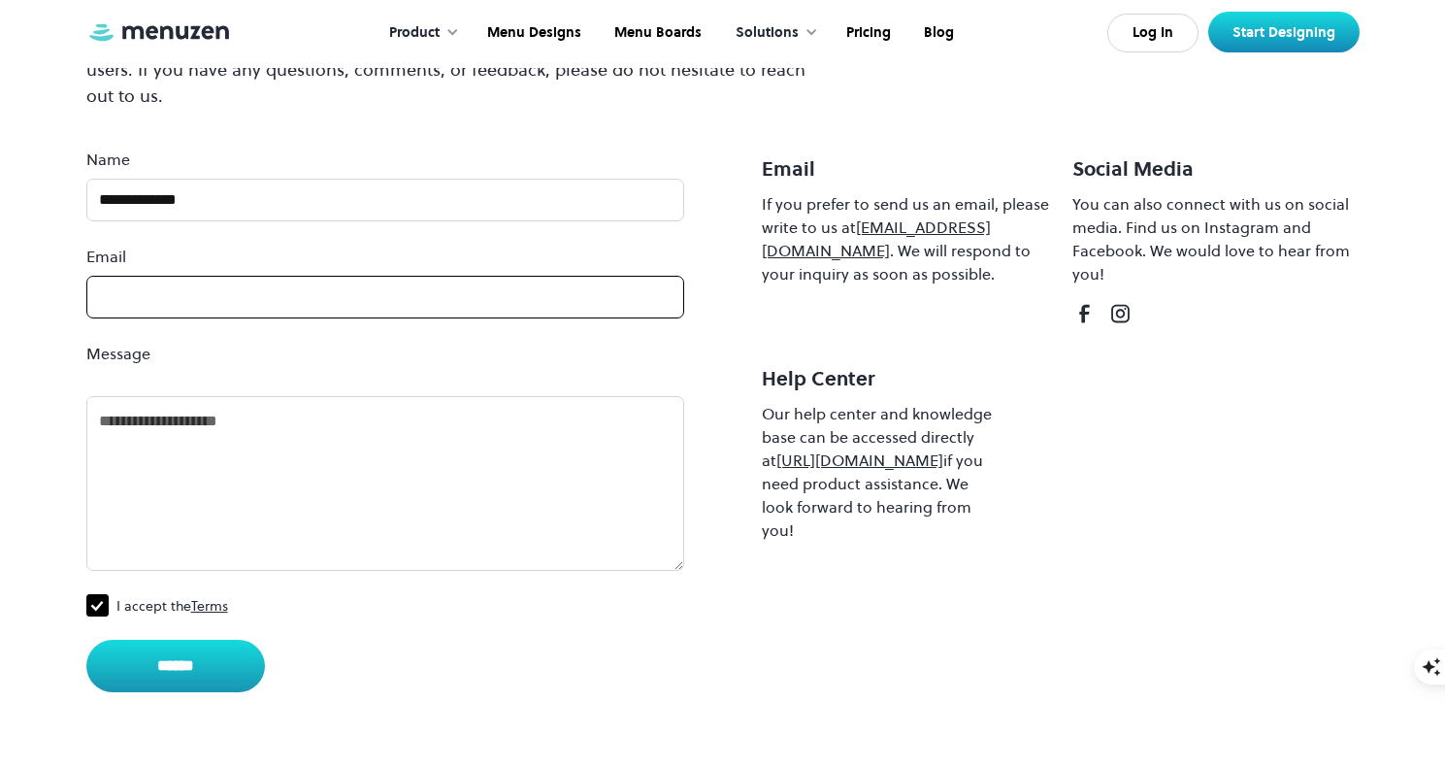
scroll to position [234, 0]
